Goal: Find specific page/section: Find specific page/section

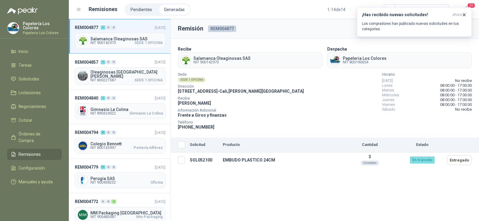
click at [30, 82] on span "Solicitudes" at bounding box center [29, 79] width 21 height 7
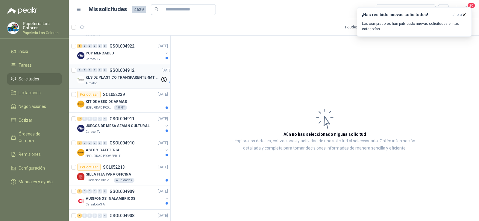
scroll to position [30, 0]
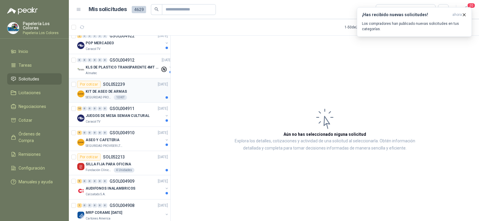
click at [90, 94] on p "KIT DE ASEO DE ARMAS" at bounding box center [106, 92] width 41 height 6
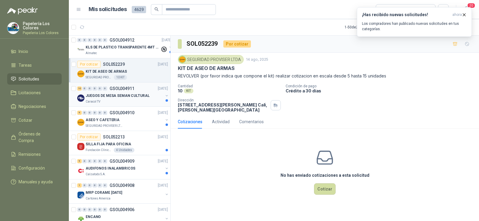
scroll to position [60, 0]
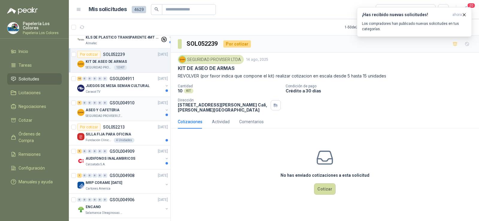
click at [107, 115] on p "SEGURIDAD PROVISER LTDA" at bounding box center [105, 116] width 38 height 5
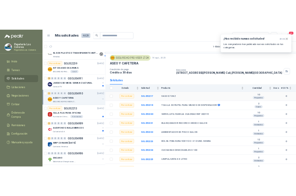
scroll to position [23, 0]
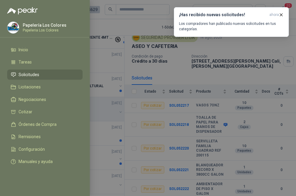
click at [57, 74] on li "Solicitudes" at bounding box center [45, 74] width 68 height 5
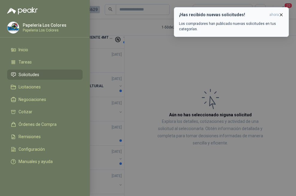
click at [282, 15] on icon "button" at bounding box center [281, 14] width 2 height 2
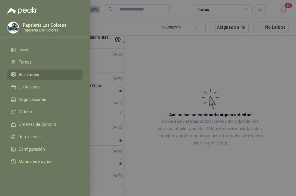
click at [195, 77] on div at bounding box center [148, 98] width 296 height 196
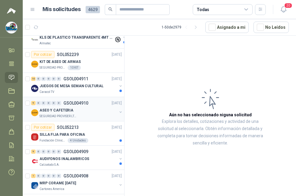
click at [67, 113] on p "ASEO Y CAFETERIA" at bounding box center [57, 111] width 34 height 6
